Goal: Navigation & Orientation: Understand site structure

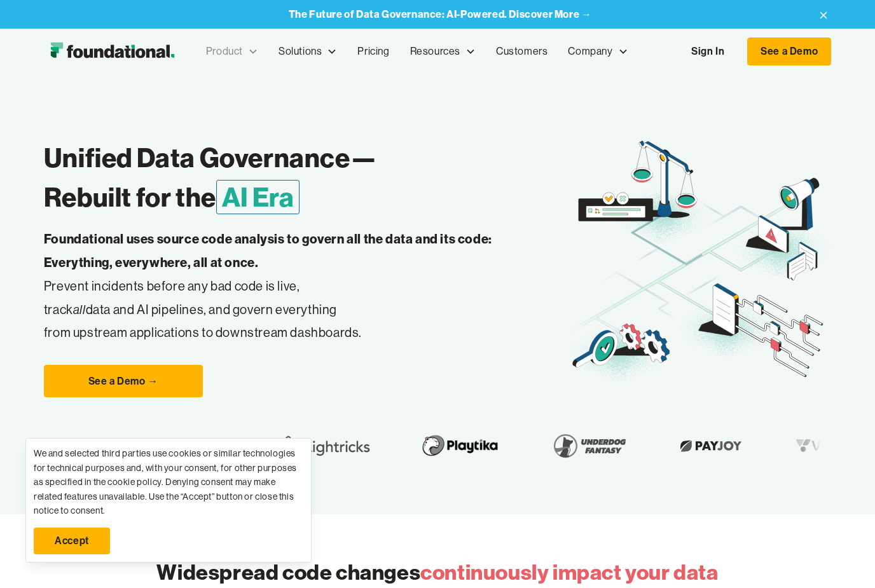
click at [222, 43] on div "Product" at bounding box center [232, 52] width 72 height 42
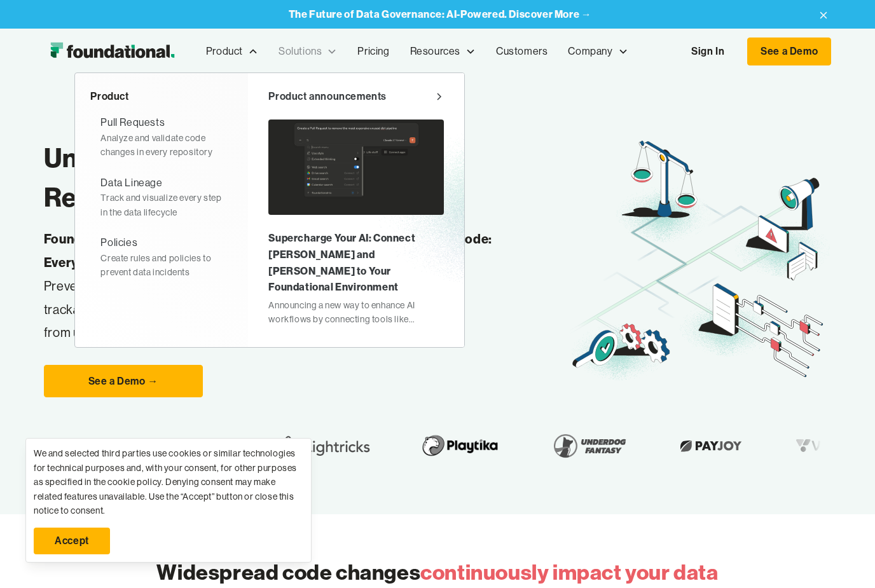
click at [316, 55] on div "Solutions" at bounding box center [299, 51] width 43 height 17
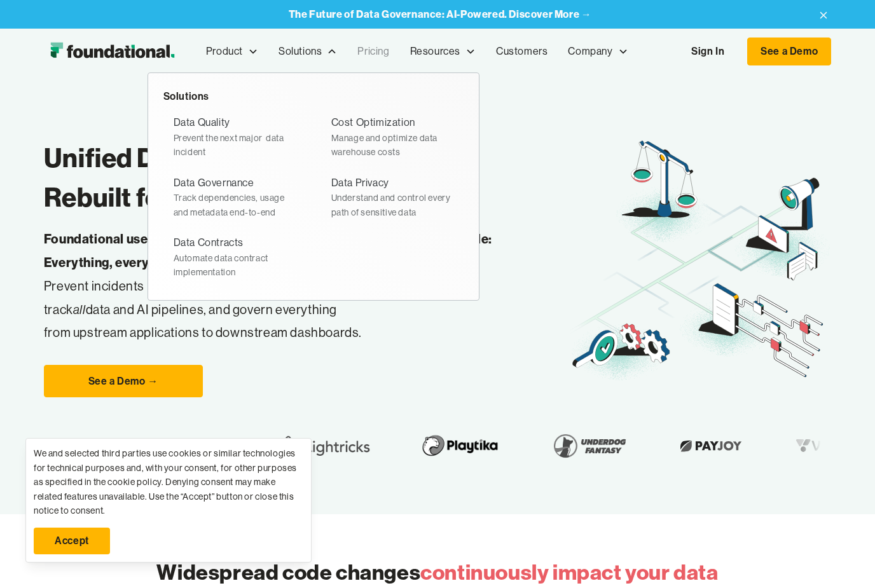
click at [383, 53] on link "Pricing" at bounding box center [373, 52] width 52 height 42
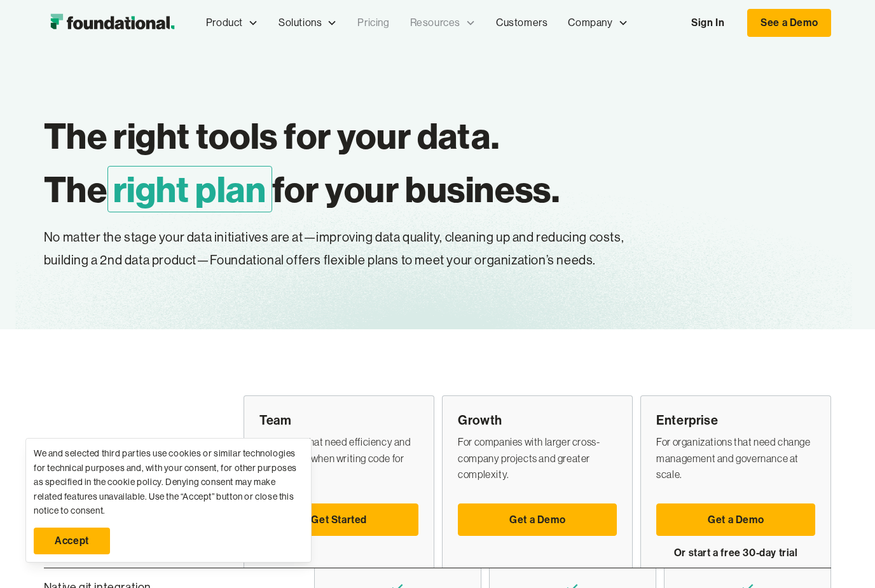
click at [454, 36] on div "Resources" at bounding box center [443, 23] width 86 height 42
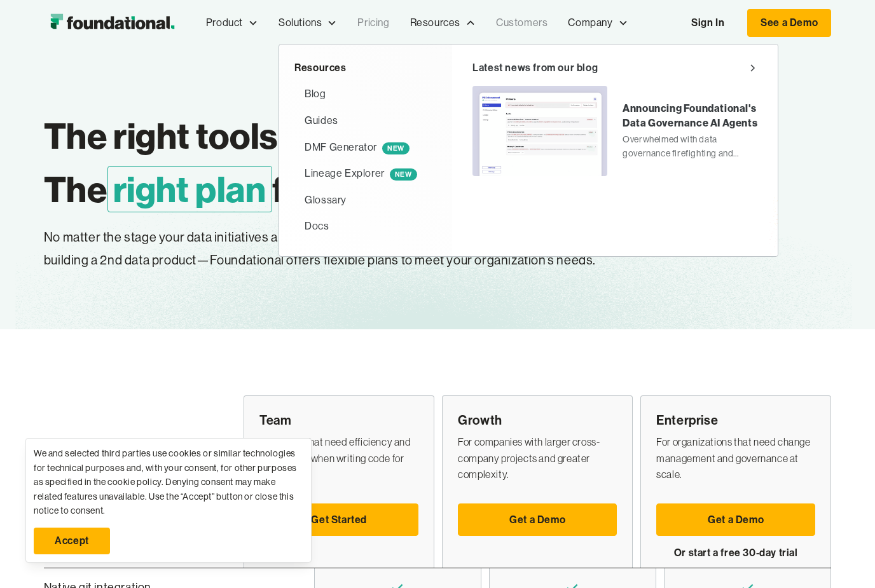
click at [528, 23] on link "Customers" at bounding box center [522, 23] width 72 height 42
